Goal: Task Accomplishment & Management: Complete application form

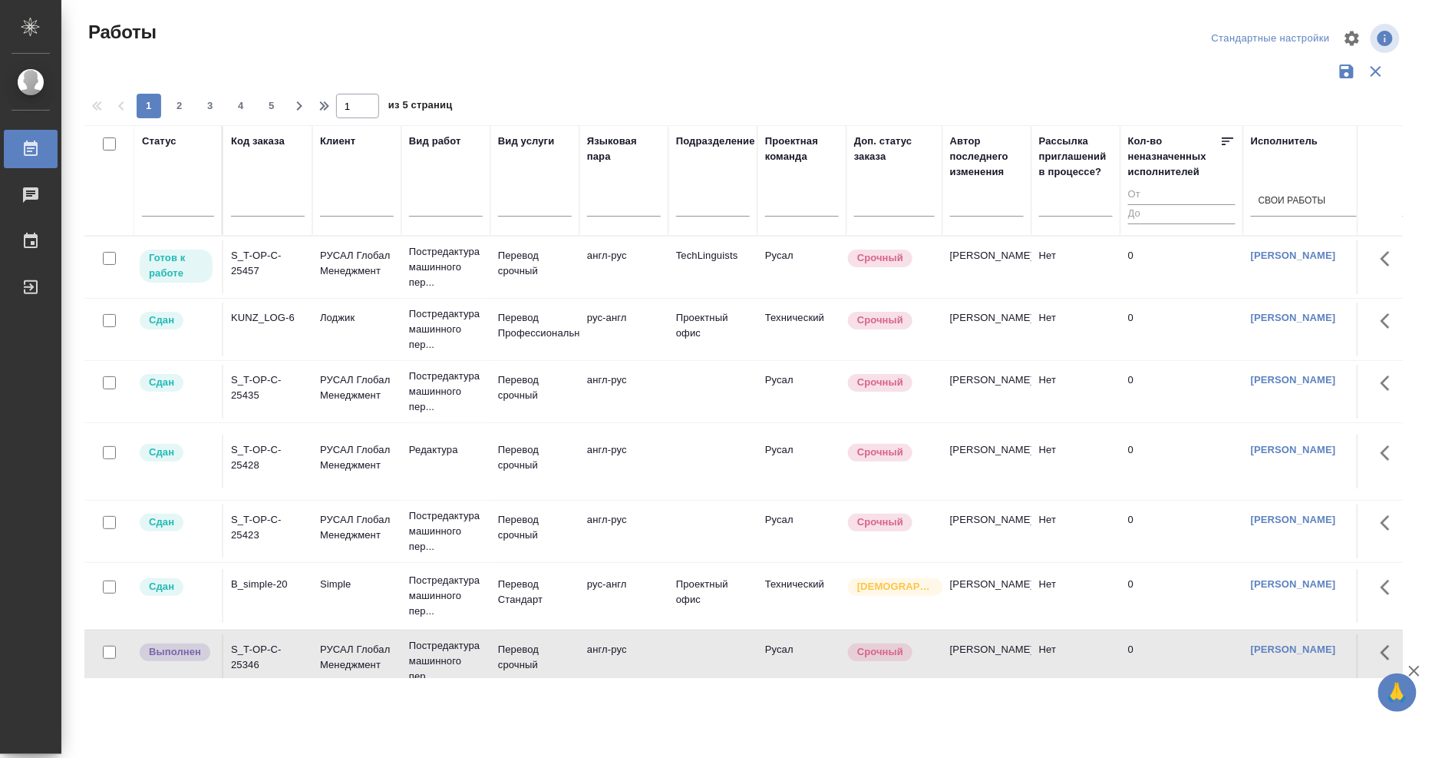
click at [258, 259] on div "S_T-OP-C-25457" at bounding box center [268, 263] width 74 height 31
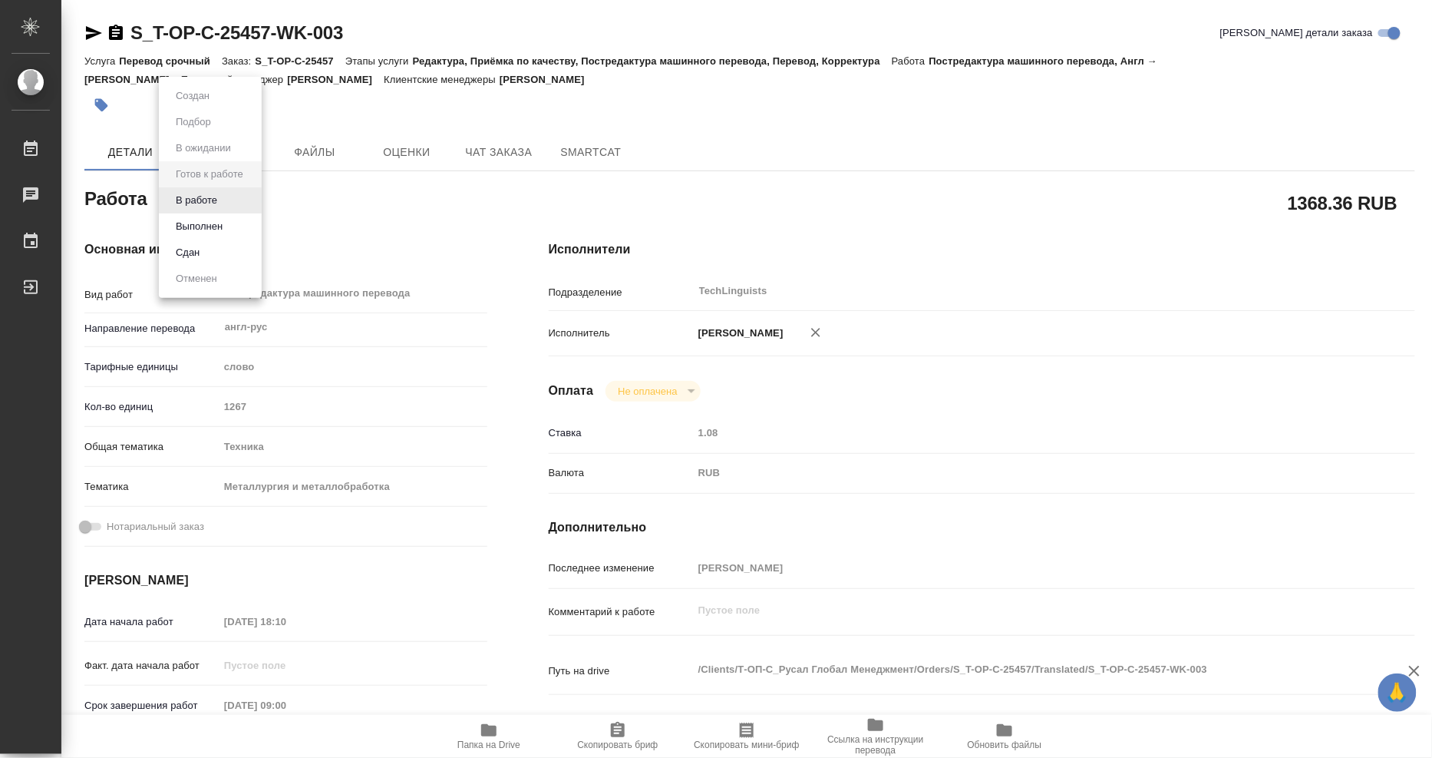
click at [239, 203] on body "🙏 .cls-1 fill:#fff; AWATERA Mangul Anna Работы Чаты График Выйти S_T-OP-C-25457…" at bounding box center [716, 379] width 1432 height 758
click at [238, 223] on li "Выполнен" at bounding box center [210, 226] width 103 height 26
type textarea "x"
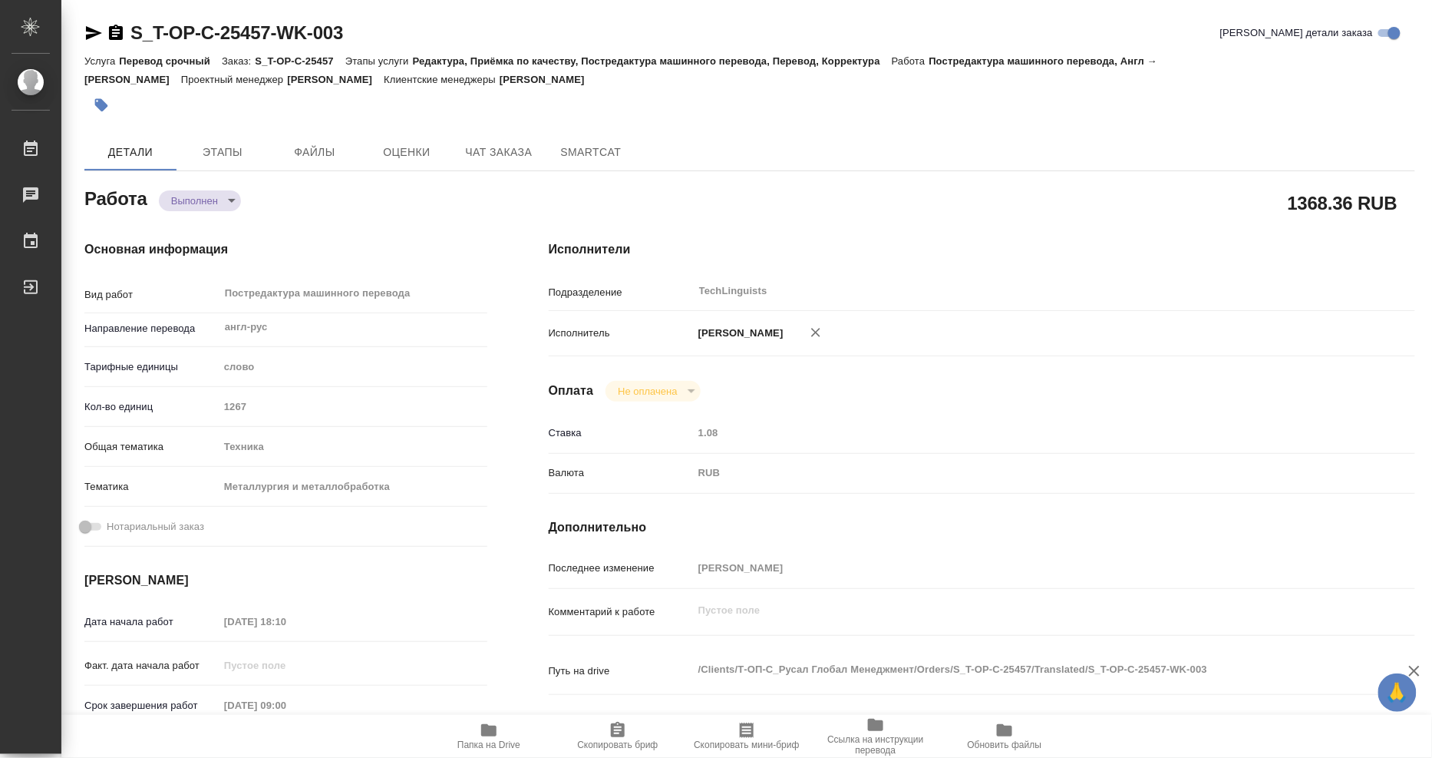
type textarea "x"
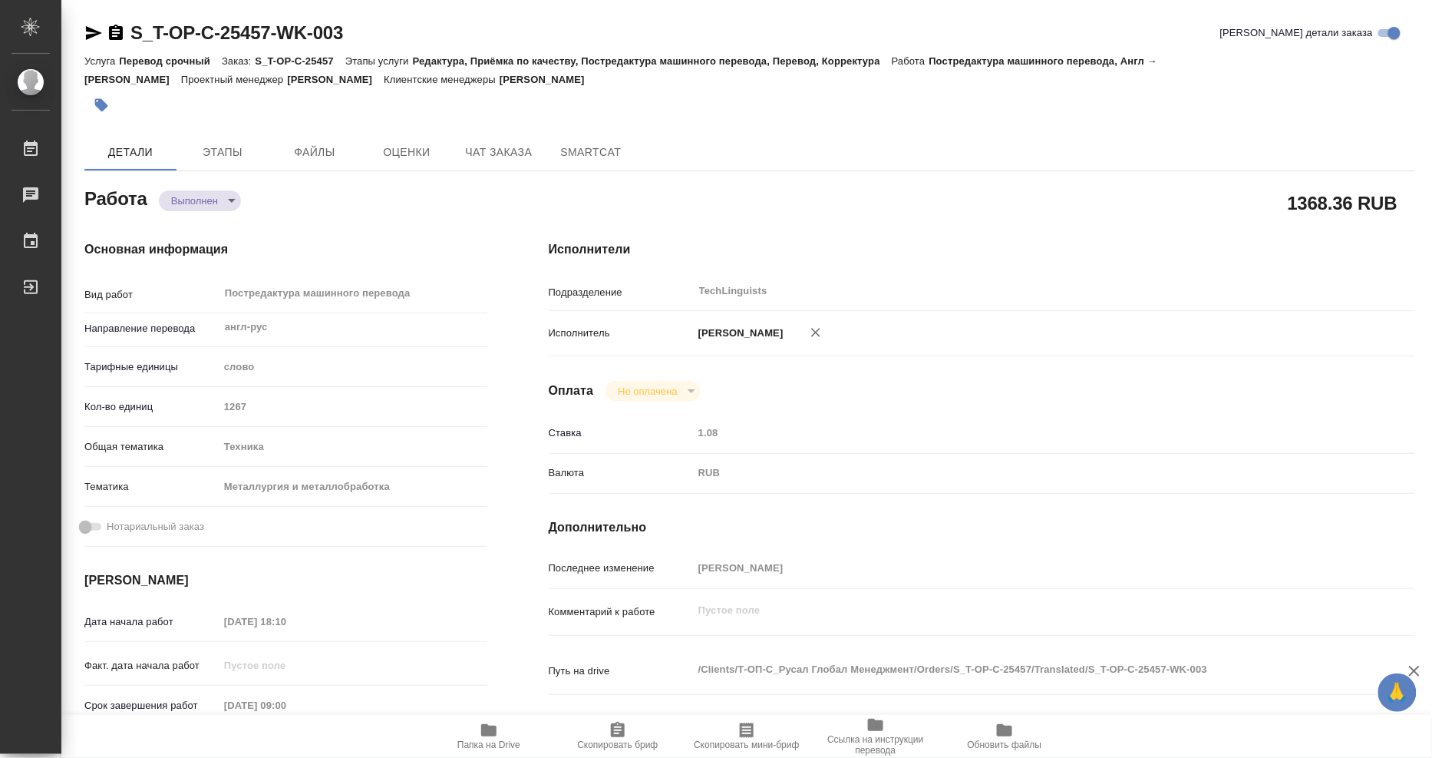
type textarea "x"
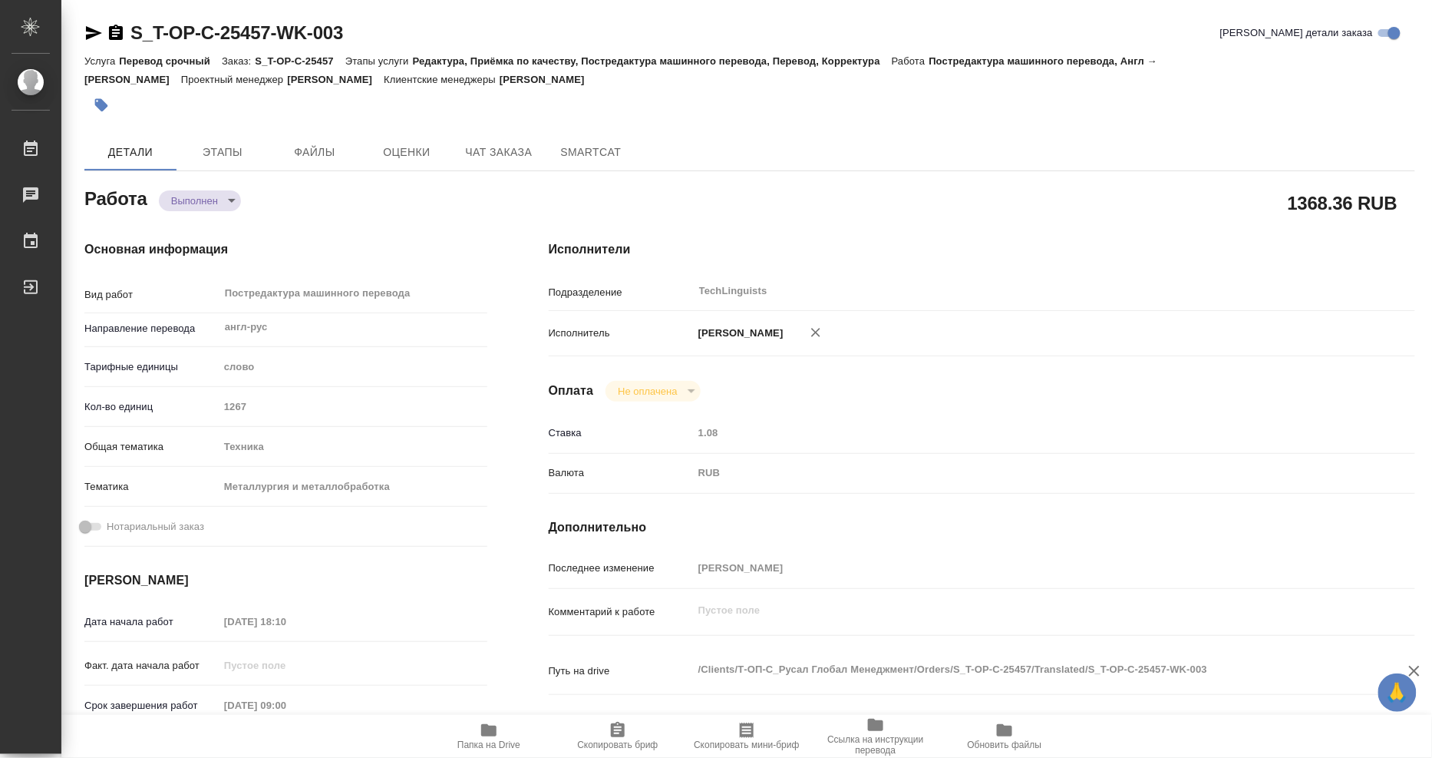
type textarea "x"
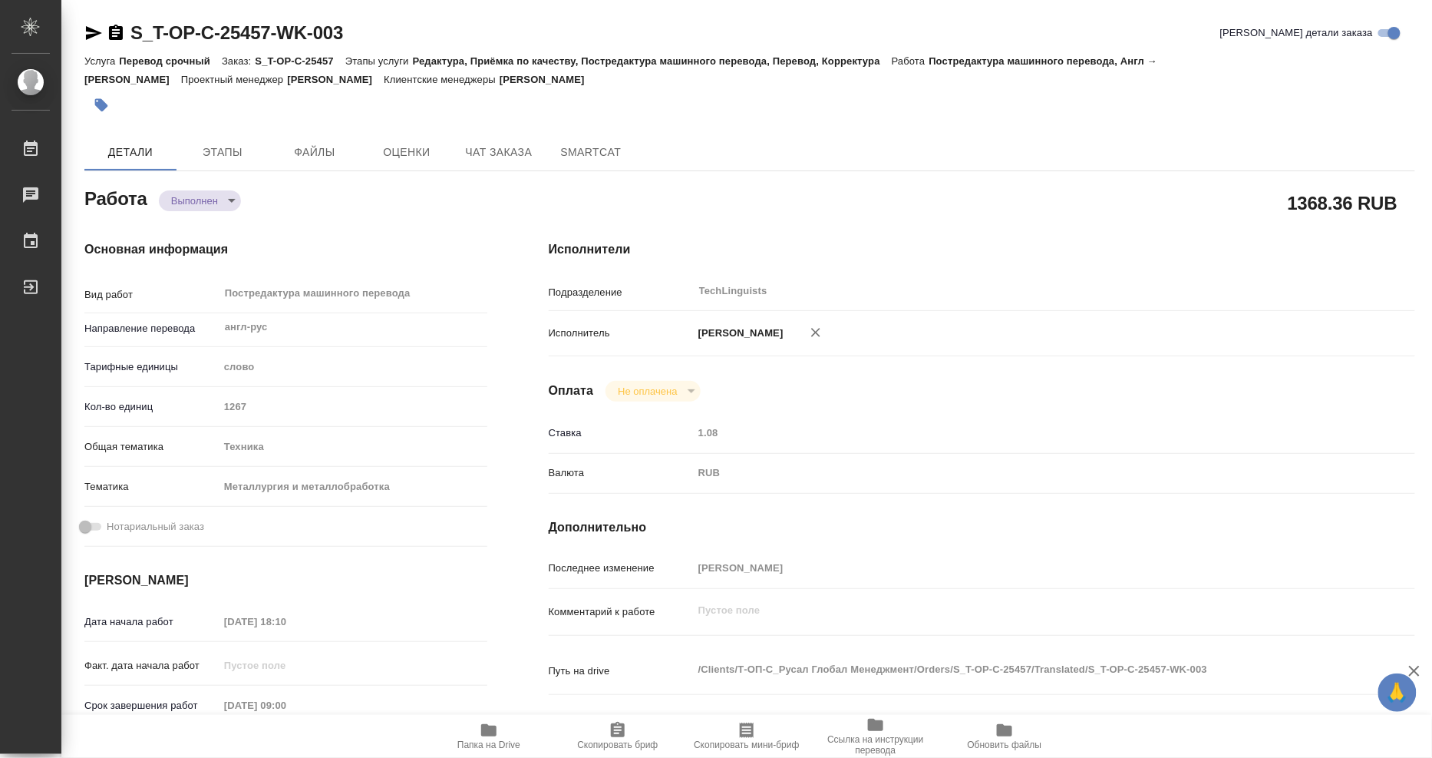
type textarea "x"
